Goal: Register for event/course

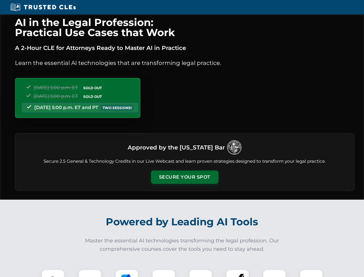
click at [185, 177] on button "Secure Your Spot" at bounding box center [185, 177] width 68 height 13
click at [53, 273] on img at bounding box center [53, 281] width 17 height 17
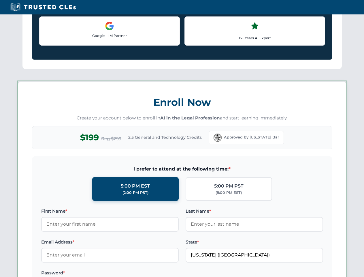
click at [164, 273] on label "Password *" at bounding box center [110, 273] width 138 height 7
